Goal: Task Accomplishment & Management: Complete application form

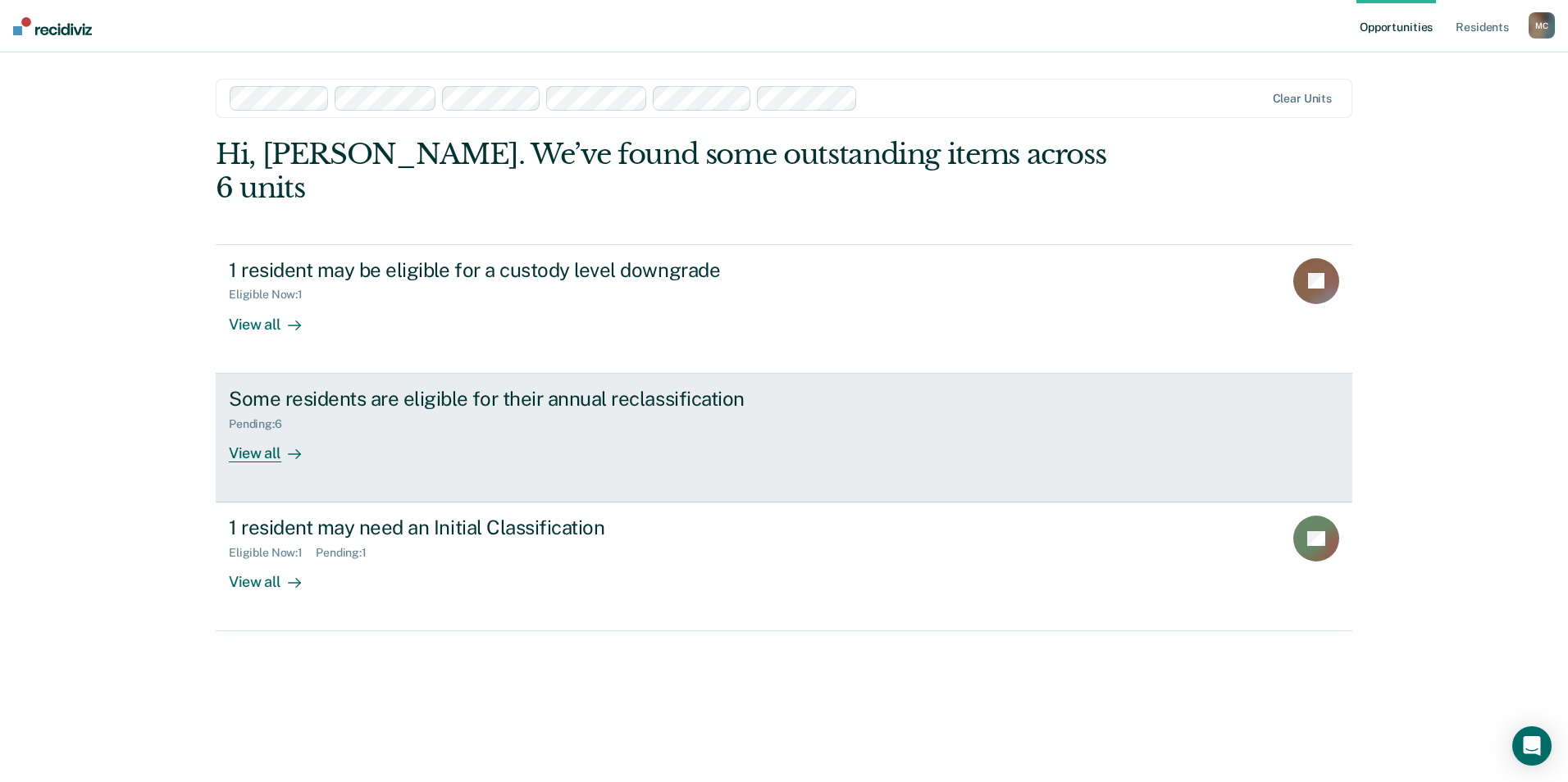
click at [493, 387] on div "Some residents are eligible for their annual reclassification" at bounding box center [516, 398] width 576 height 23
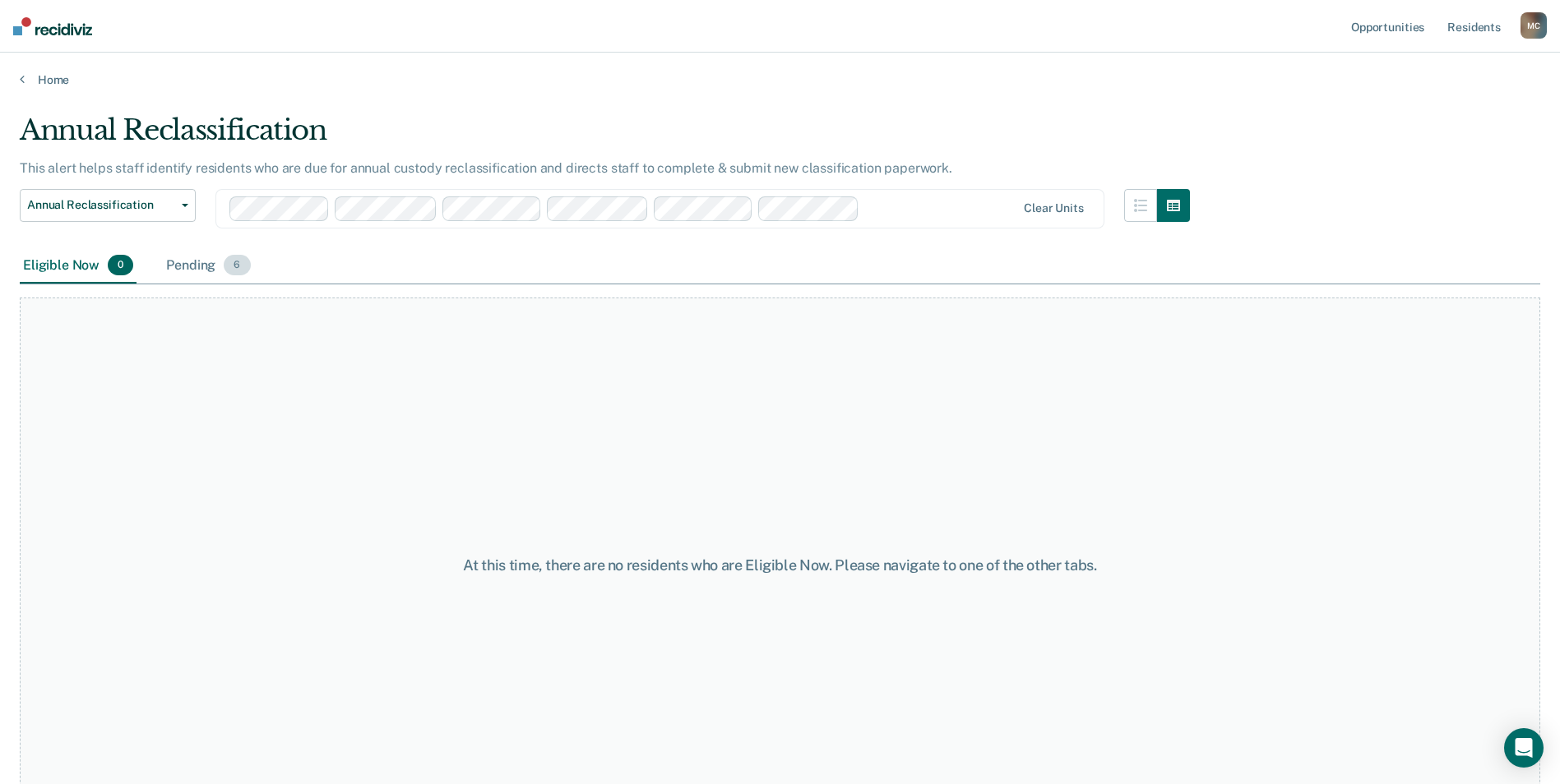
click at [235, 264] on span "6" at bounding box center [236, 265] width 26 height 22
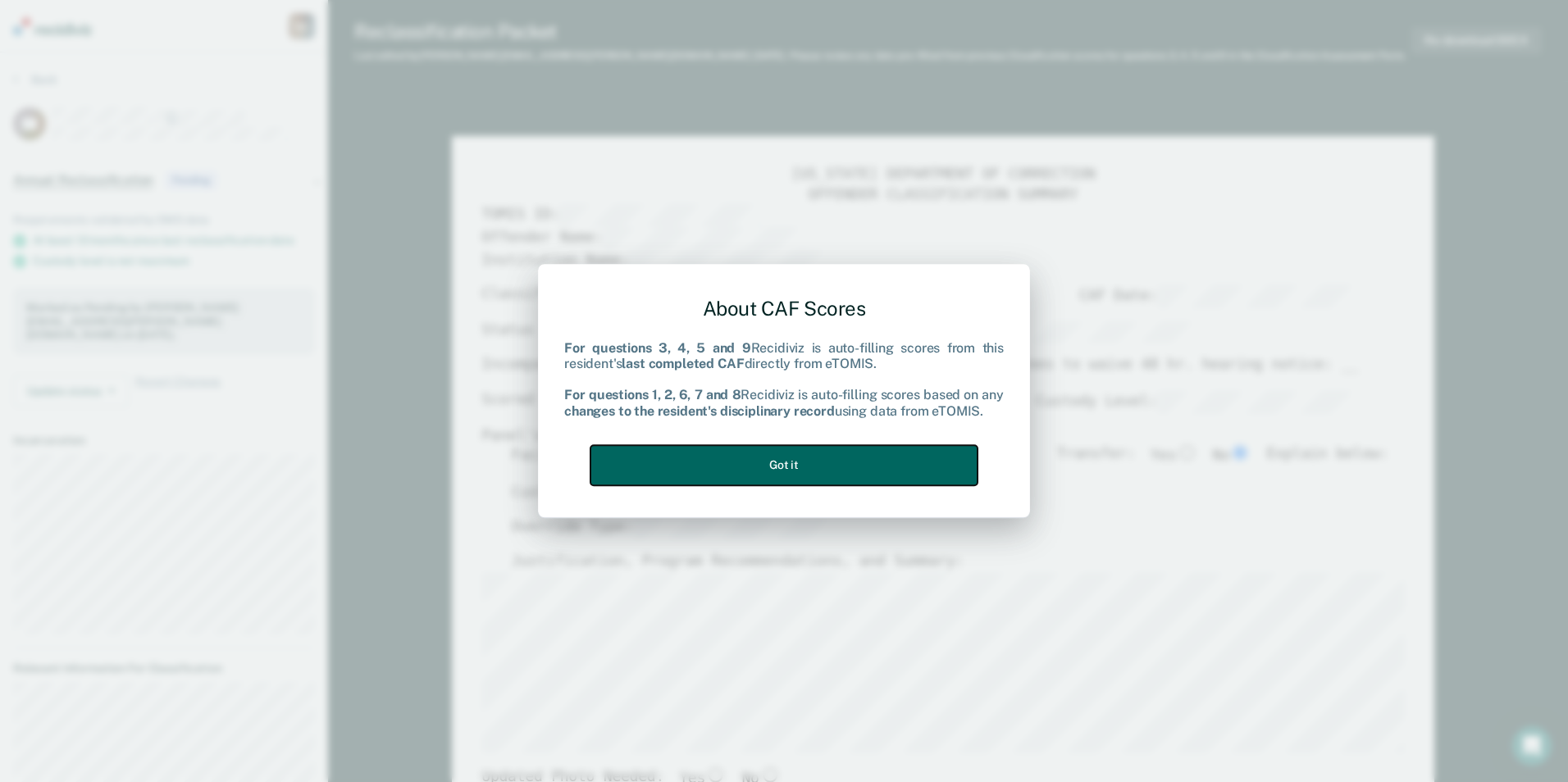
click at [780, 468] on button "Got it" at bounding box center [784, 465] width 387 height 40
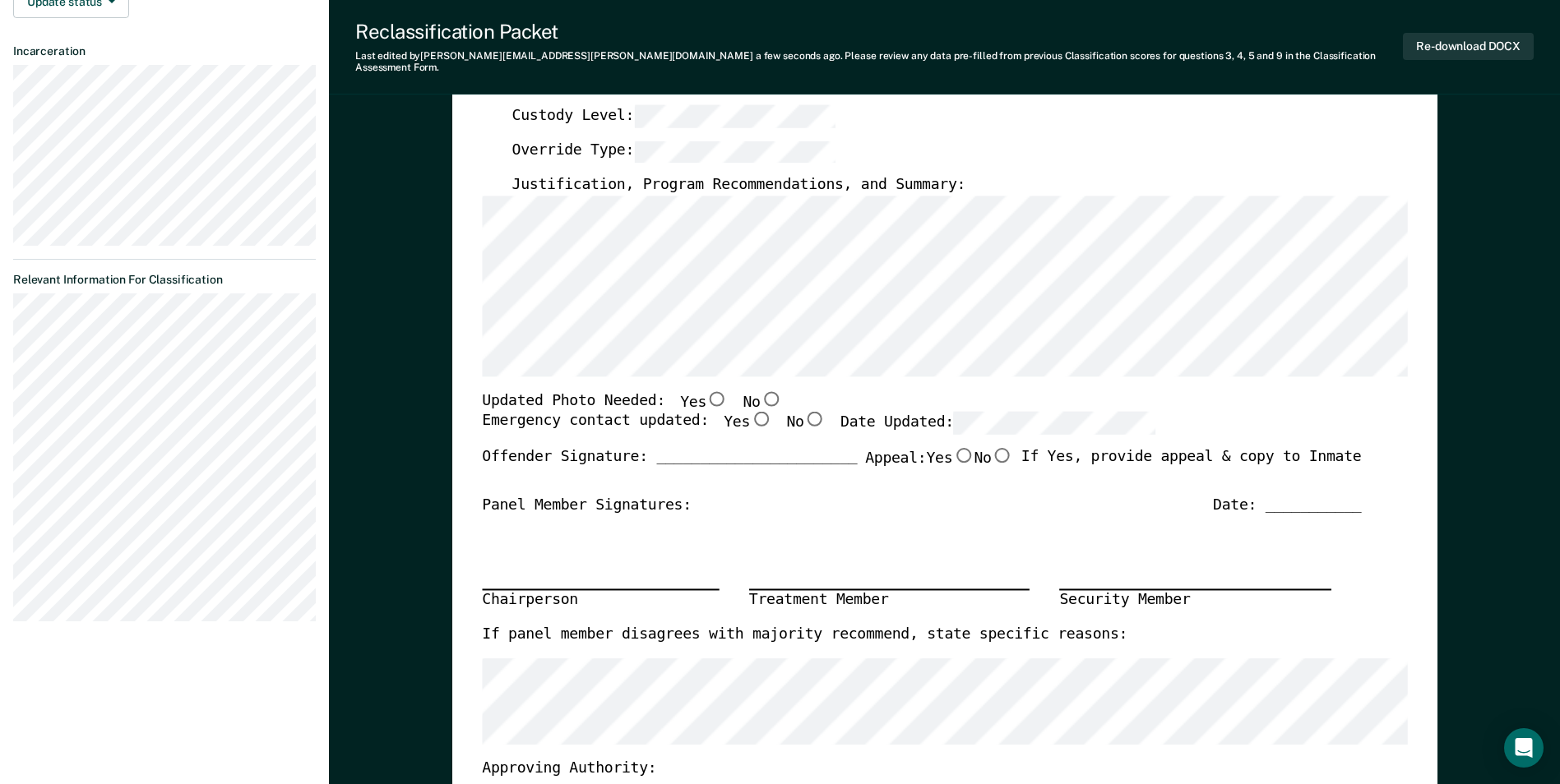
scroll to position [411, 0]
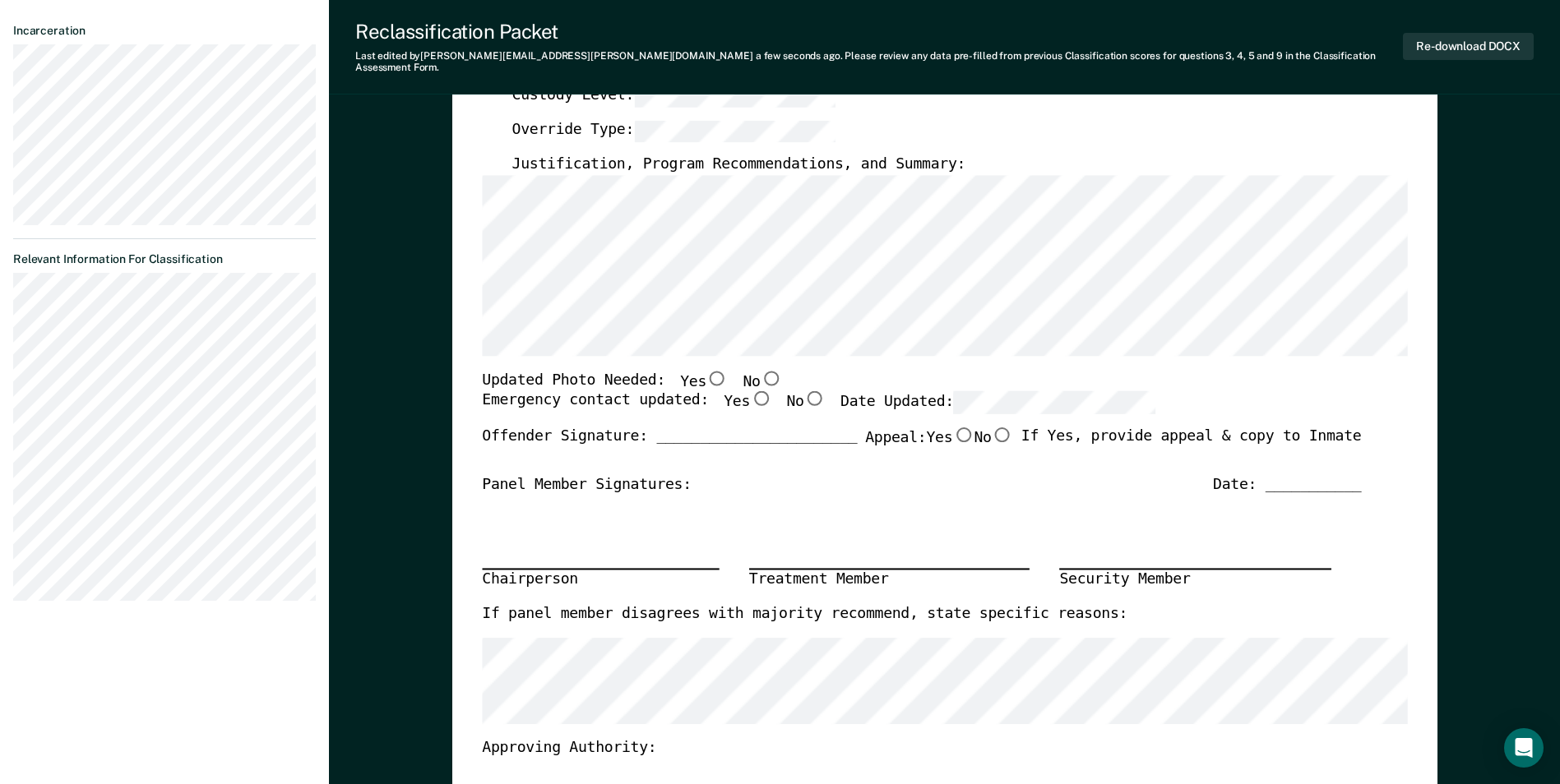
click at [760, 371] on input "No" at bounding box center [771, 378] width 22 height 15
type textarea "x"
radio input "true"
click at [750, 392] on input "Yes" at bounding box center [761, 398] width 22 height 15
type textarea "x"
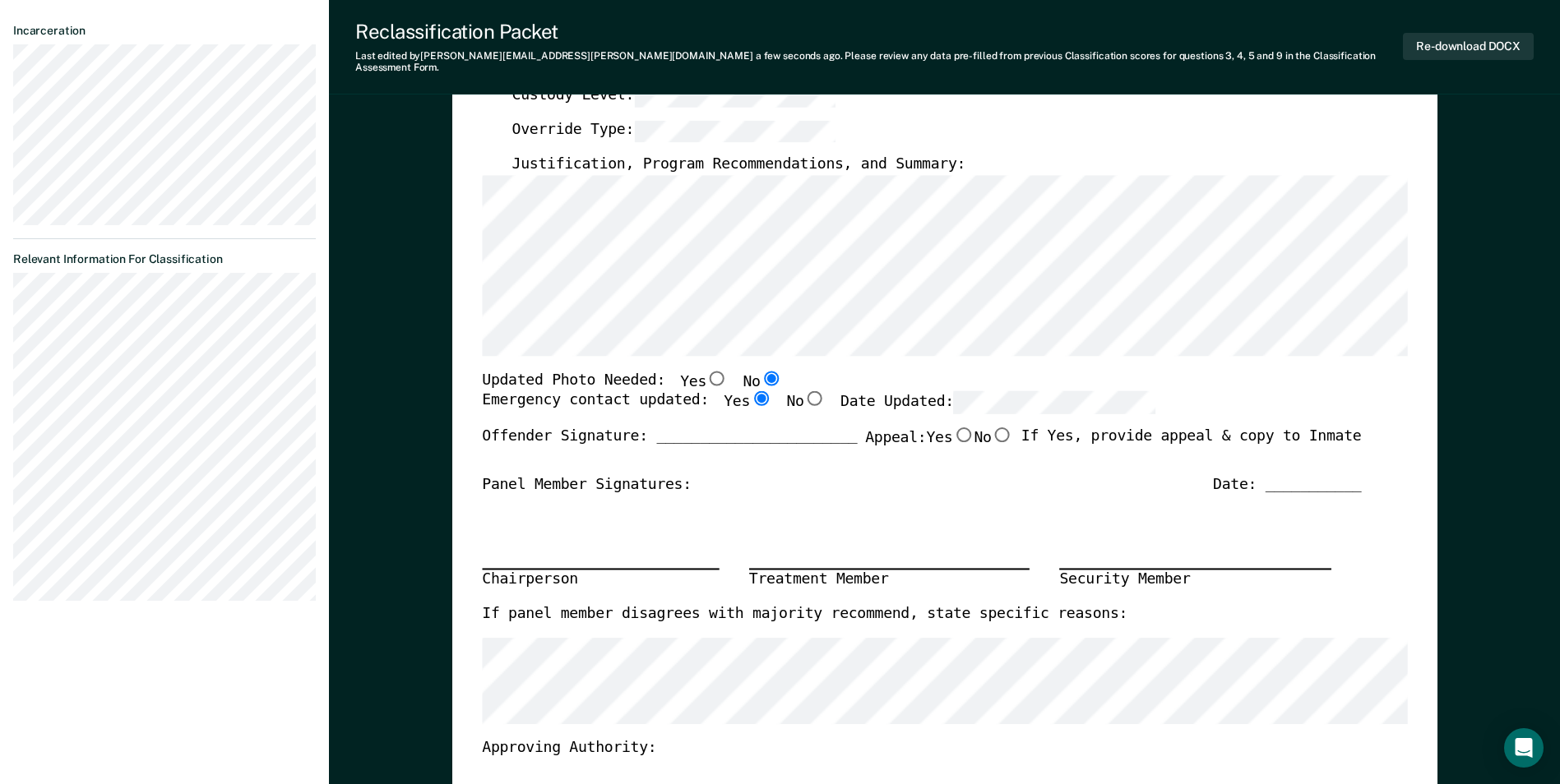
radio input "true"
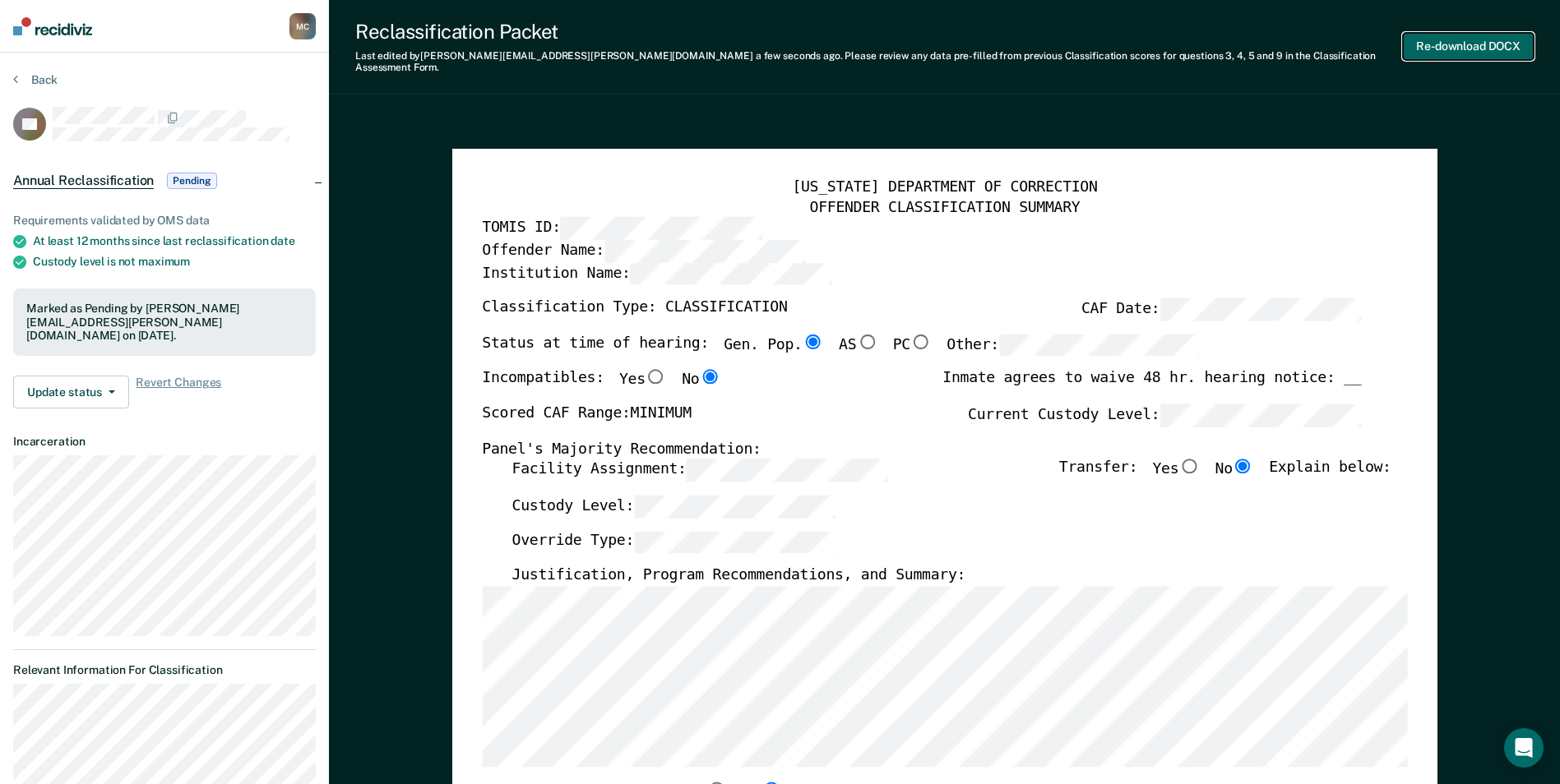
scroll to position [0, 0]
click at [1474, 41] on button "Re-download DOCX" at bounding box center [1469, 47] width 131 height 27
type textarea "x"
